Goal: Information Seeking & Learning: Learn about a topic

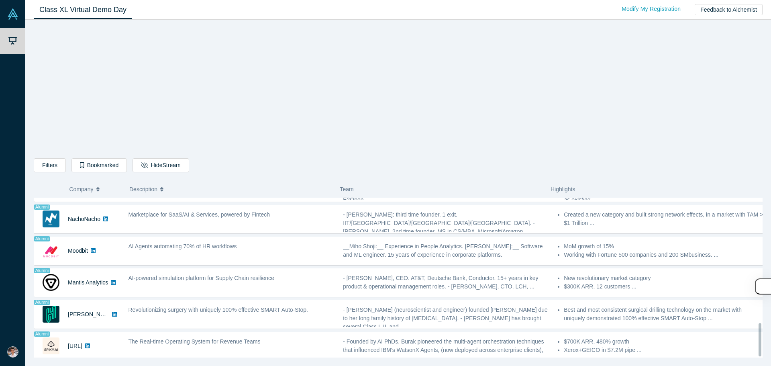
scroll to position [602, 0]
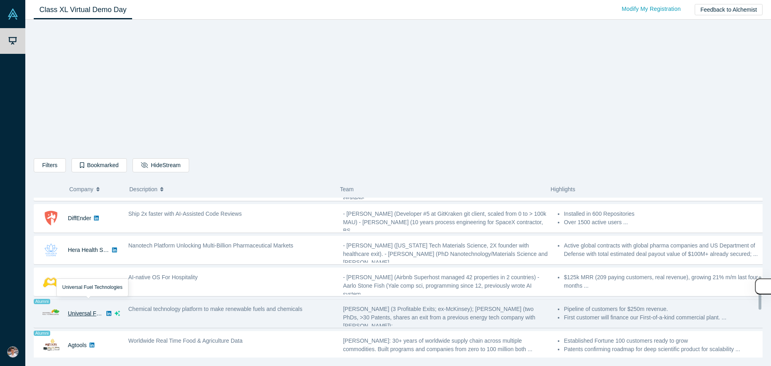
click at [83, 311] on link "Universal Fuel Technologies" at bounding box center [103, 313] width 70 height 6
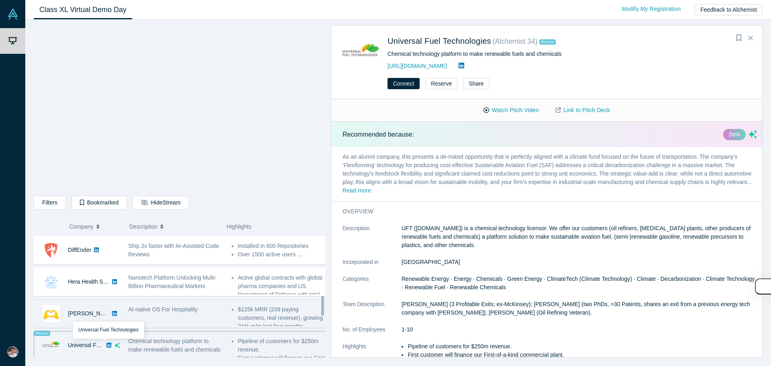
scroll to position [380, 0]
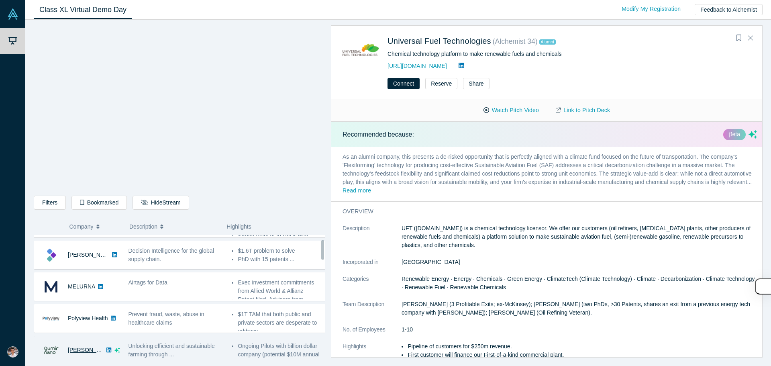
click at [88, 350] on link "[PERSON_NAME]" at bounding box center [91, 350] width 46 height 6
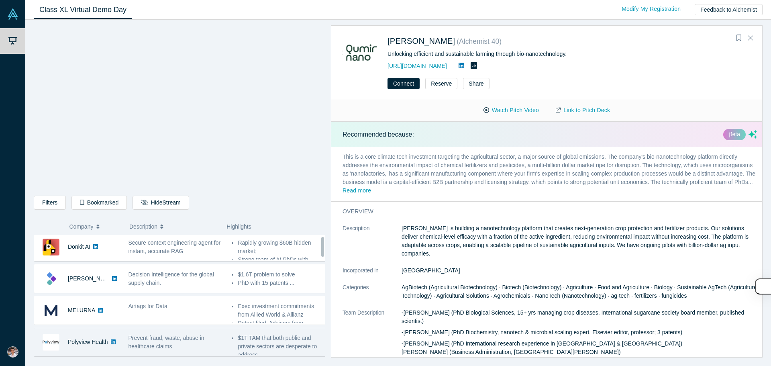
scroll to position [0, 0]
